Goal: Find specific page/section: Find specific page/section

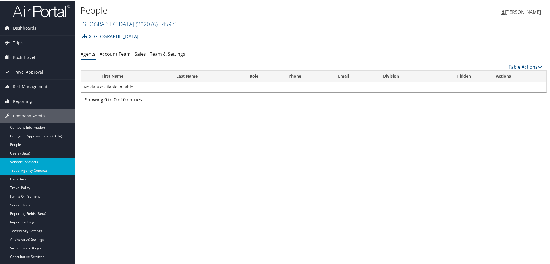
click at [26, 160] on link "Vendor Contracts" at bounding box center [37, 161] width 75 height 9
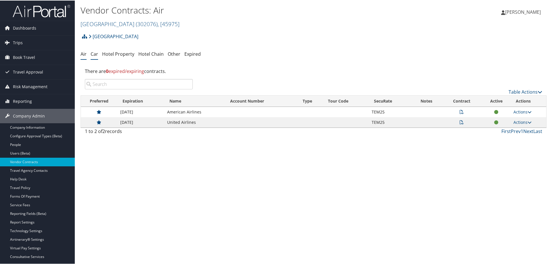
click at [95, 51] on link "Car" at bounding box center [94, 53] width 7 height 6
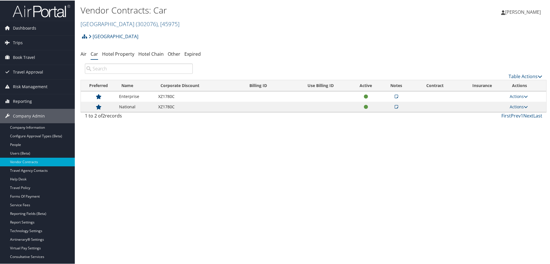
click at [230, 153] on div "Vendor Contracts: Car [GEOGRAPHIC_DATA] ( 302076 ) , [ 45975 ] Temple Universit…" at bounding box center [313, 132] width 477 height 264
click at [180, 258] on div "Vendor Contracts: Car [GEOGRAPHIC_DATA] ( 302076 ) , [ 45975 ] Temple Universit…" at bounding box center [313, 132] width 477 height 264
click at [209, 188] on div "Vendor Contracts: Car [GEOGRAPHIC_DATA] ( 302076 ) , [ 45975 ] Temple Universit…" at bounding box center [313, 132] width 477 height 264
